Goal: Task Accomplishment & Management: Complete application form

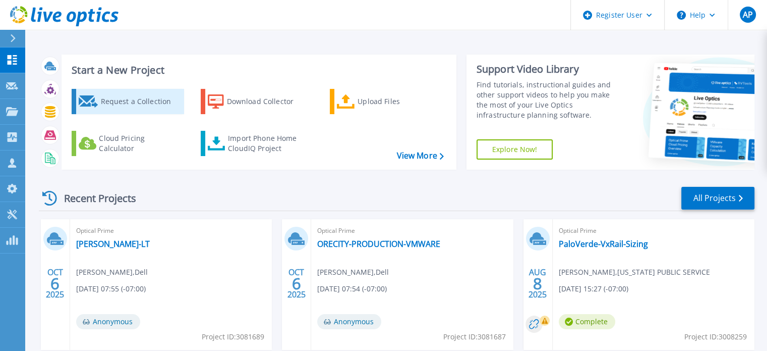
click at [98, 100] on link "Request a Collection" at bounding box center [128, 101] width 112 height 25
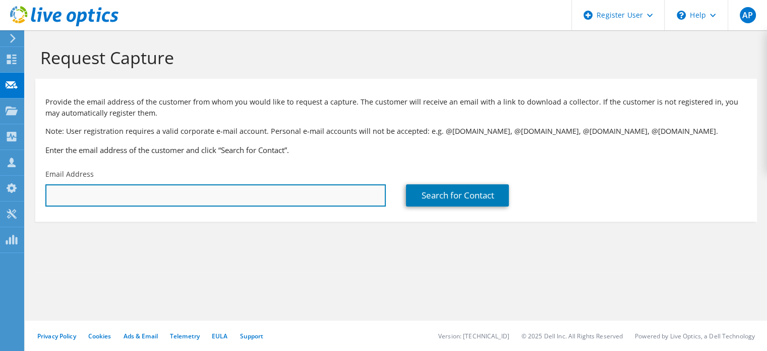
click at [284, 198] on input "text" at bounding box center [215, 195] width 340 height 22
paste input "[PERSON_NAME][EMAIL_ADDRESS][DOMAIN_NAME]"
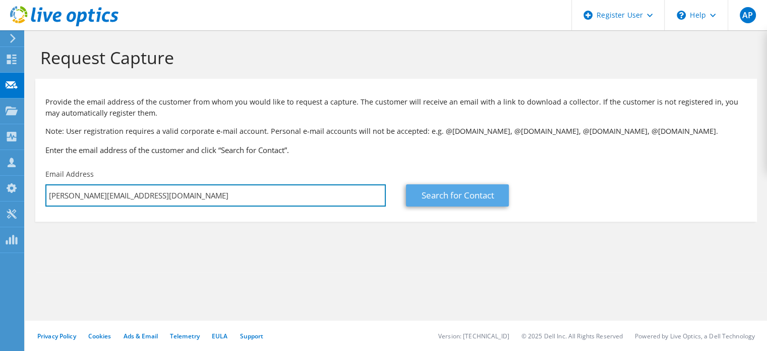
type input "[PERSON_NAME][EMAIL_ADDRESS][DOMAIN_NAME]"
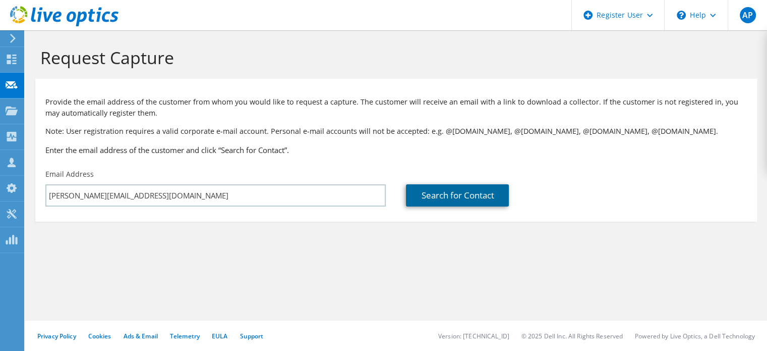
click at [438, 201] on link "Search for Contact" at bounding box center [457, 195] width 103 height 22
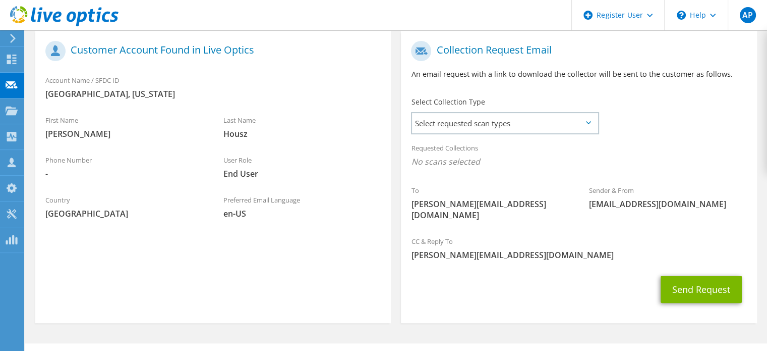
scroll to position [201, 0]
click at [525, 121] on span "Select requested scan types" at bounding box center [505, 122] width 186 height 20
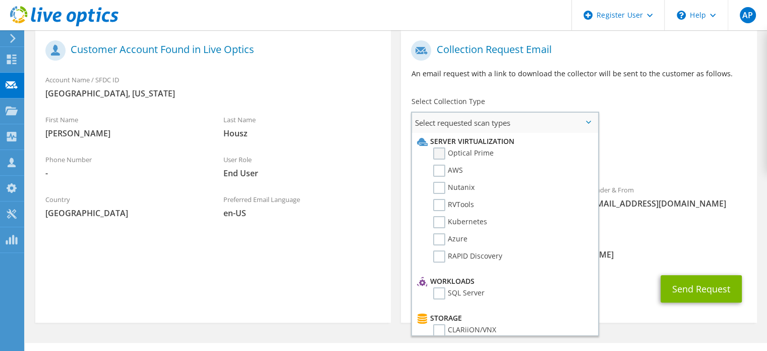
click at [472, 153] on label "Optical Prime" at bounding box center [463, 153] width 61 height 12
click at [0, 0] on input "Optical Prime" at bounding box center [0, 0] width 0 height 0
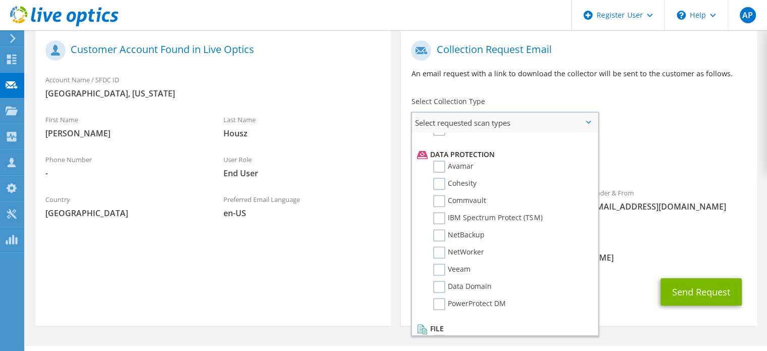
scroll to position [432, 0]
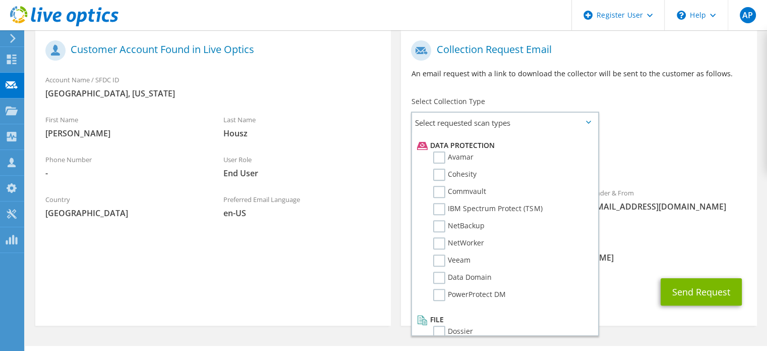
click at [625, 184] on div "Sender & From [EMAIL_ADDRESS][DOMAIN_NAME]" at bounding box center [668, 199] width 178 height 35
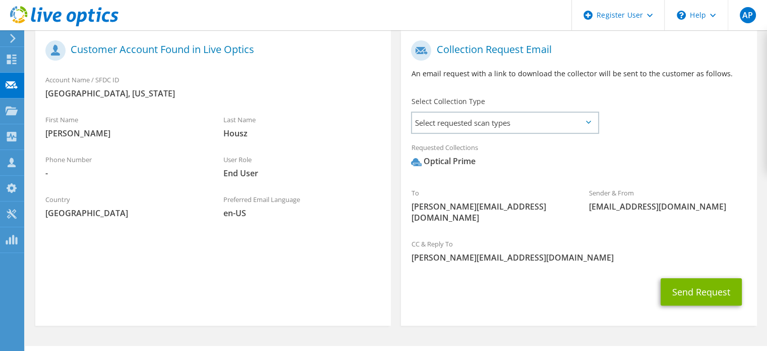
click at [536, 213] on div "To [PERSON_NAME][EMAIL_ADDRESS][DOMAIN_NAME]" at bounding box center [490, 205] width 178 height 46
click at [678, 283] on button "Send Request" at bounding box center [701, 291] width 81 height 27
